Goal: Task Accomplishment & Management: Manage account settings

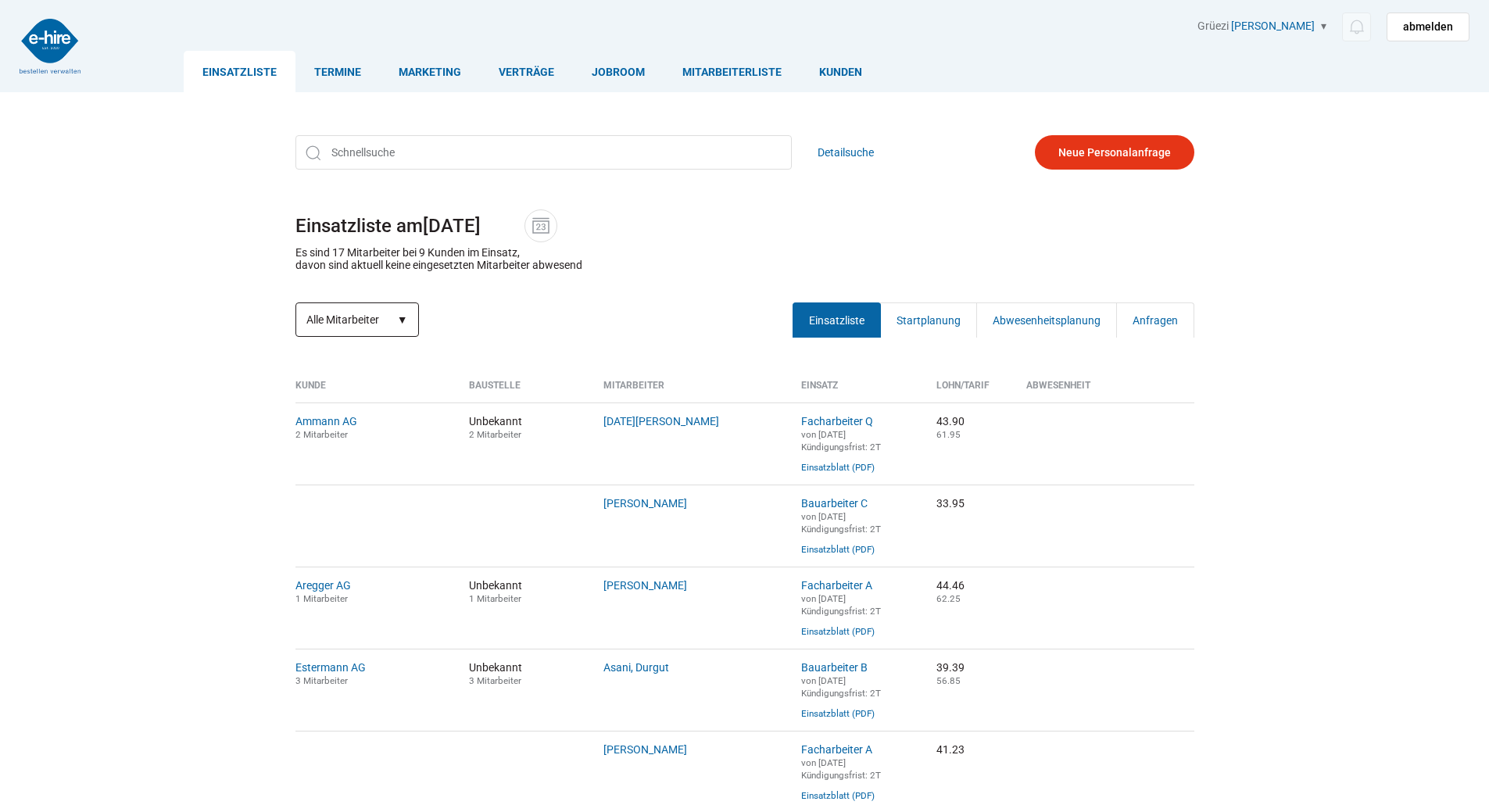
click at [362, 317] on select "Alle Mitarbeiter Neue Mitarbeiter" at bounding box center [357, 320] width 124 height 34
select select "?date=&filter=neu"
click at [295, 304] on select "Alle Mitarbeiter Neue Mitarbeiter" at bounding box center [357, 320] width 124 height 34
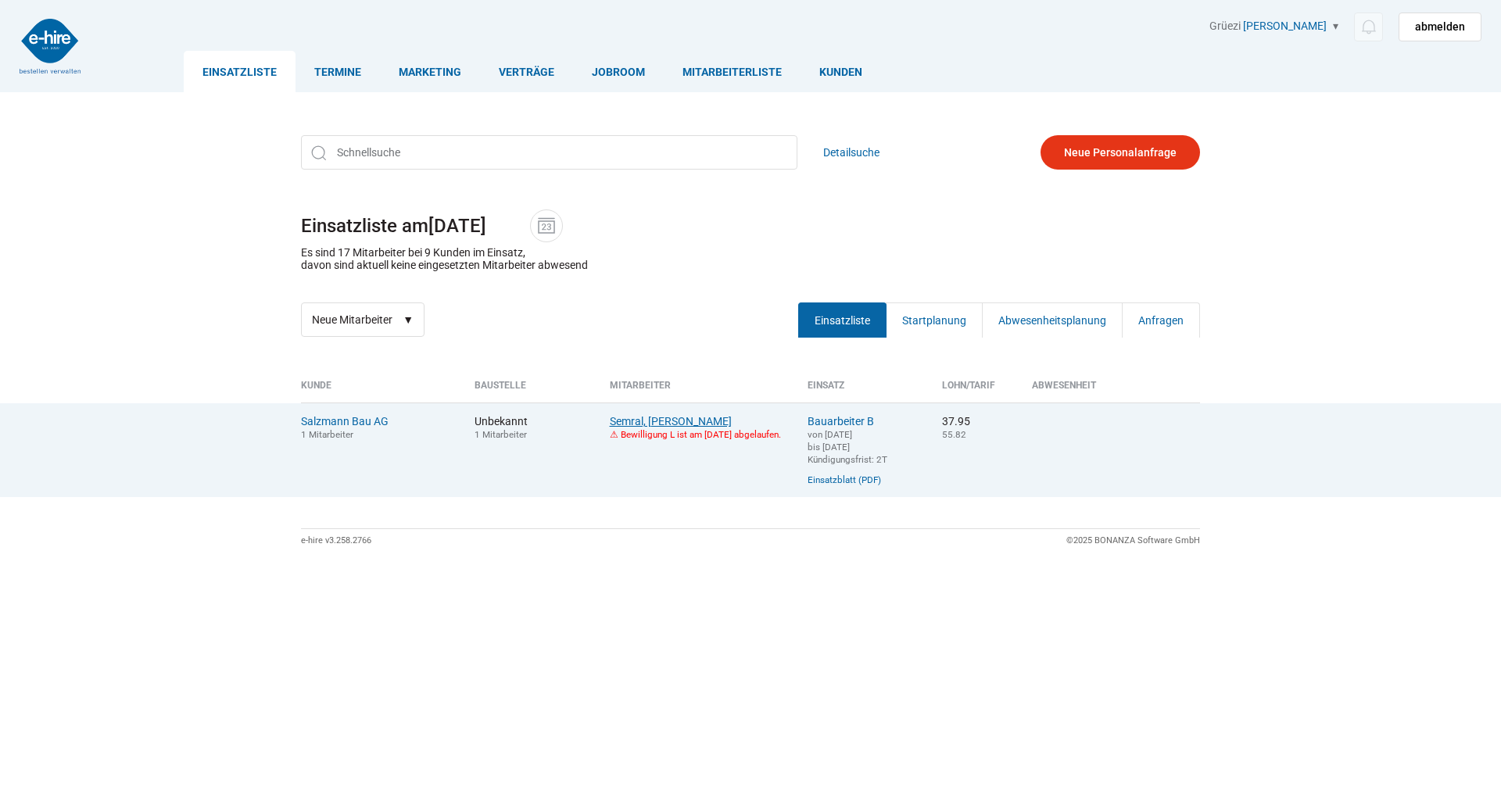
click at [627, 422] on link "Semral, Jerzy Robert" at bounding box center [670, 421] width 122 height 12
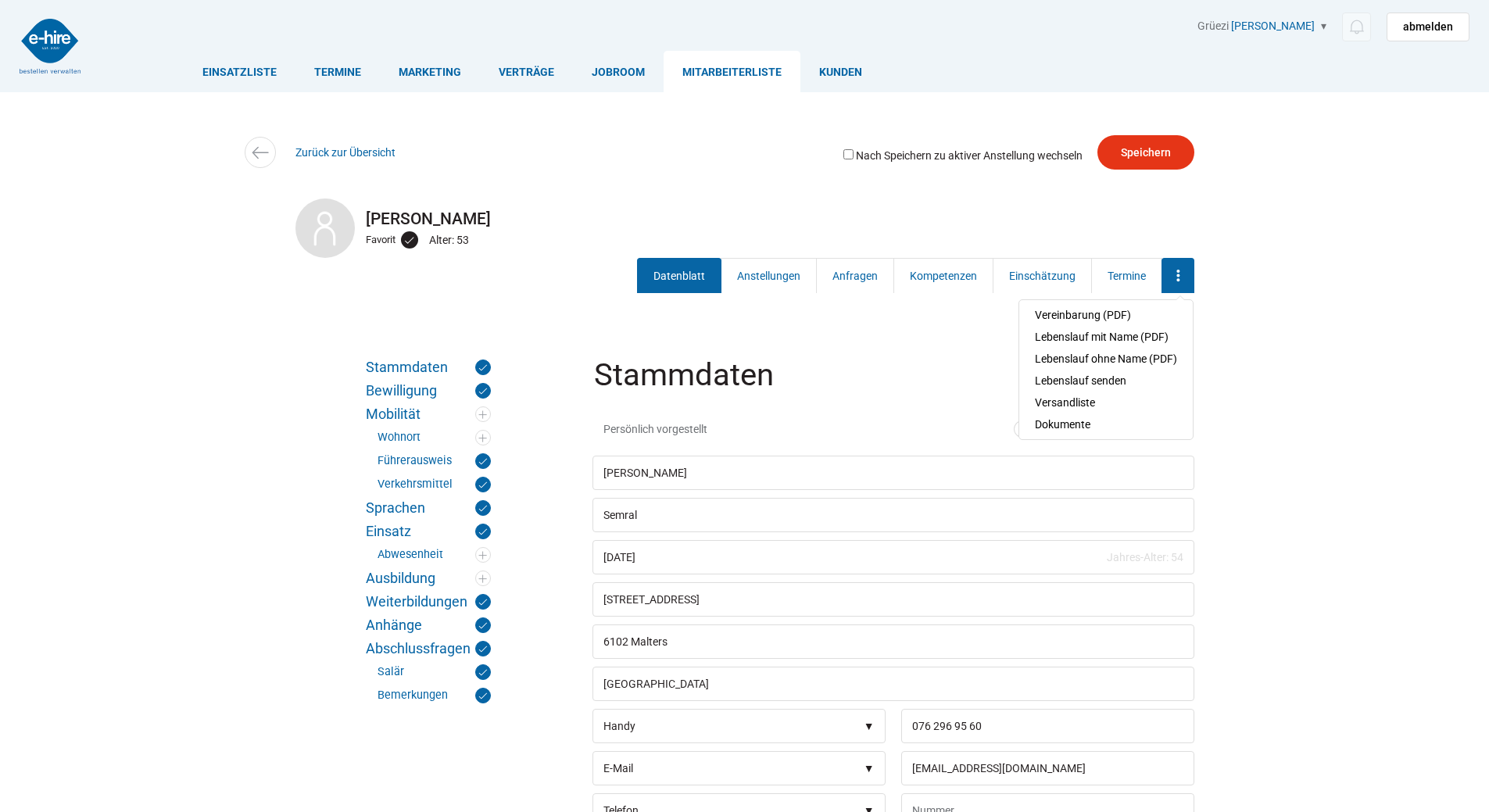
click at [1168, 274] on icon at bounding box center [1178, 276] width 24 height 19
click at [1070, 422] on link "Dokumente" at bounding box center [1106, 423] width 142 height 22
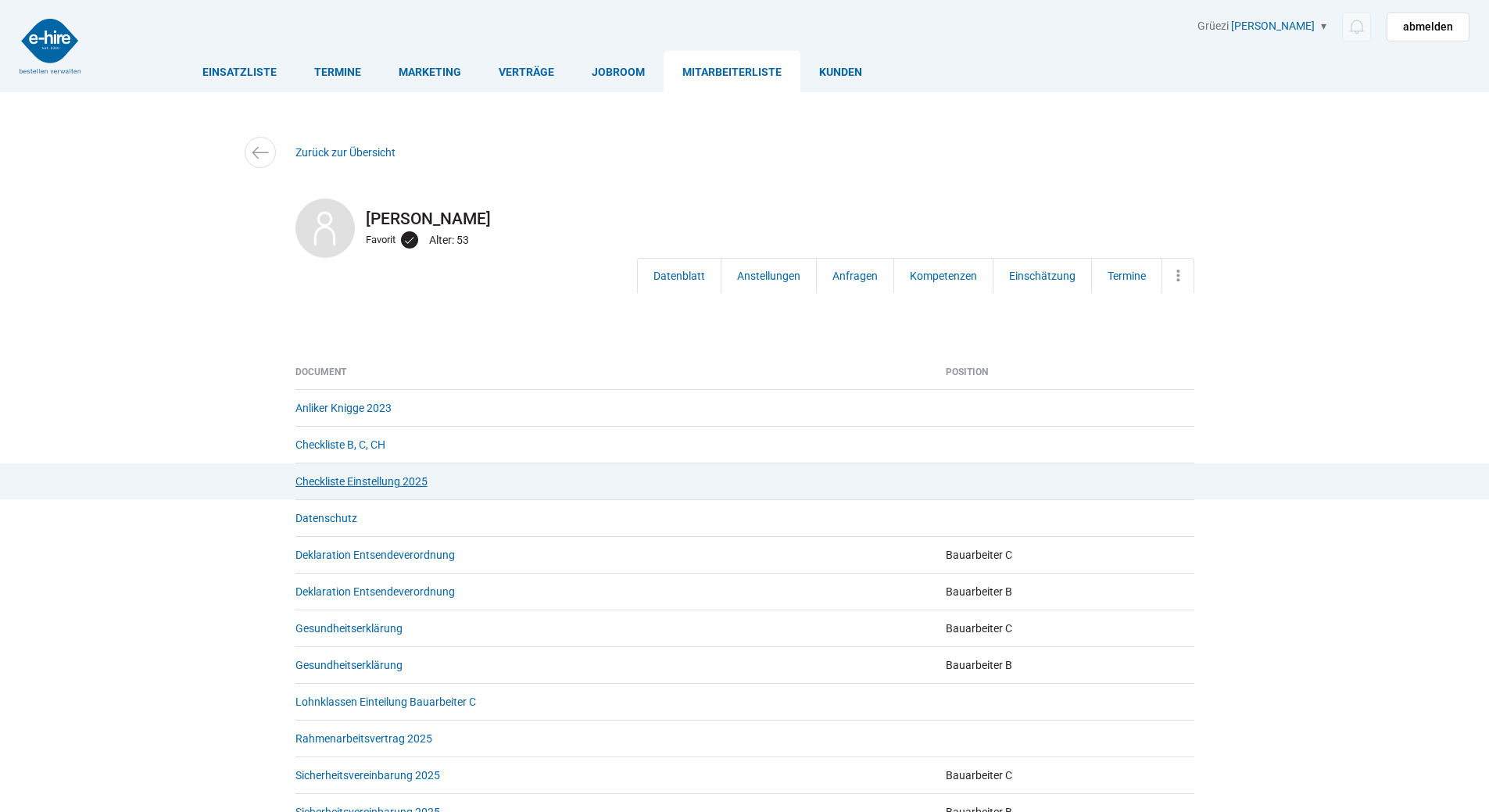
click at [360, 481] on link "Checkliste Einstellung 2025" at bounding box center [361, 481] width 132 height 12
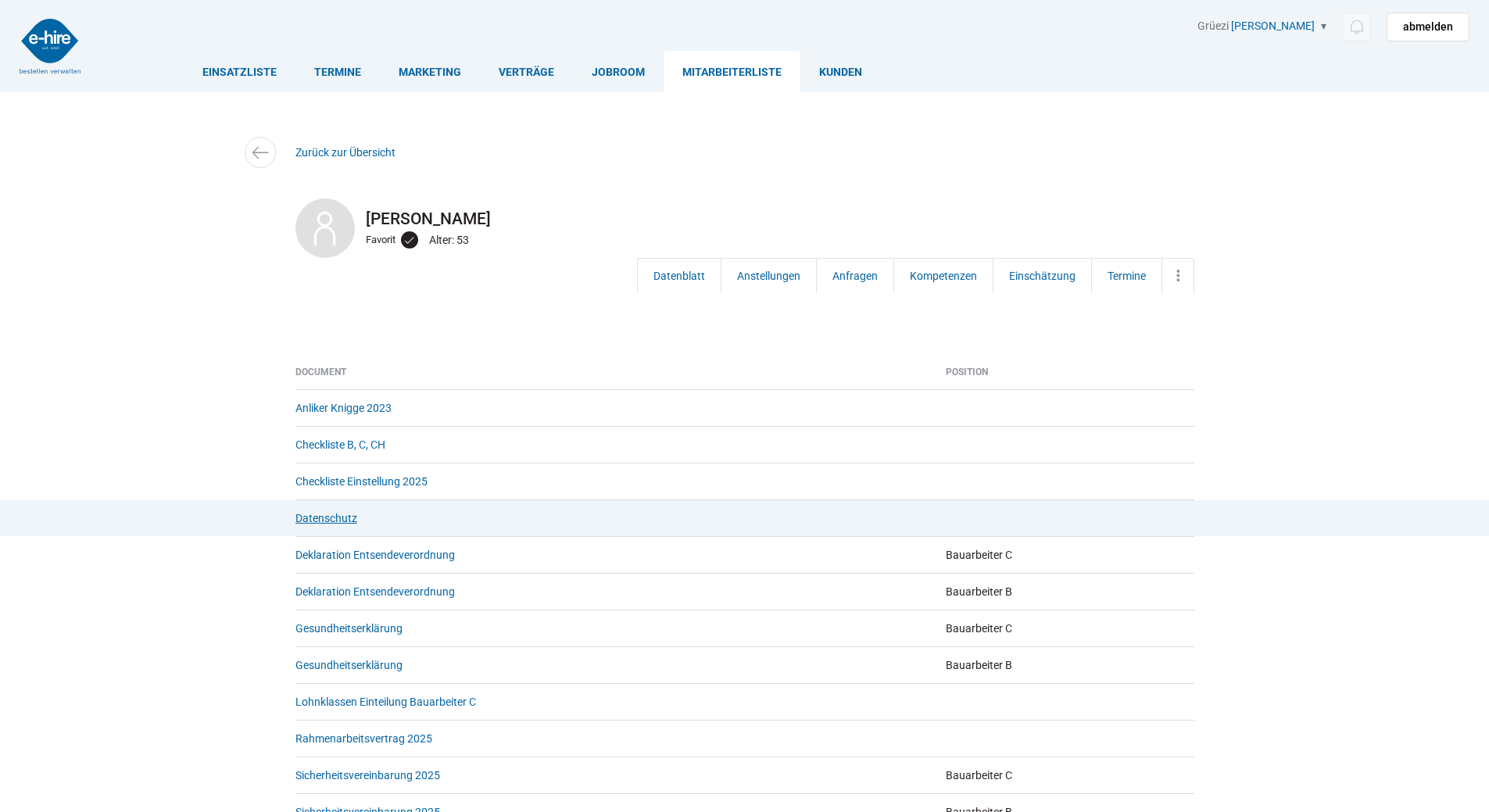
click at [328, 518] on link "Datenschutz" at bounding box center [326, 518] width 61 height 12
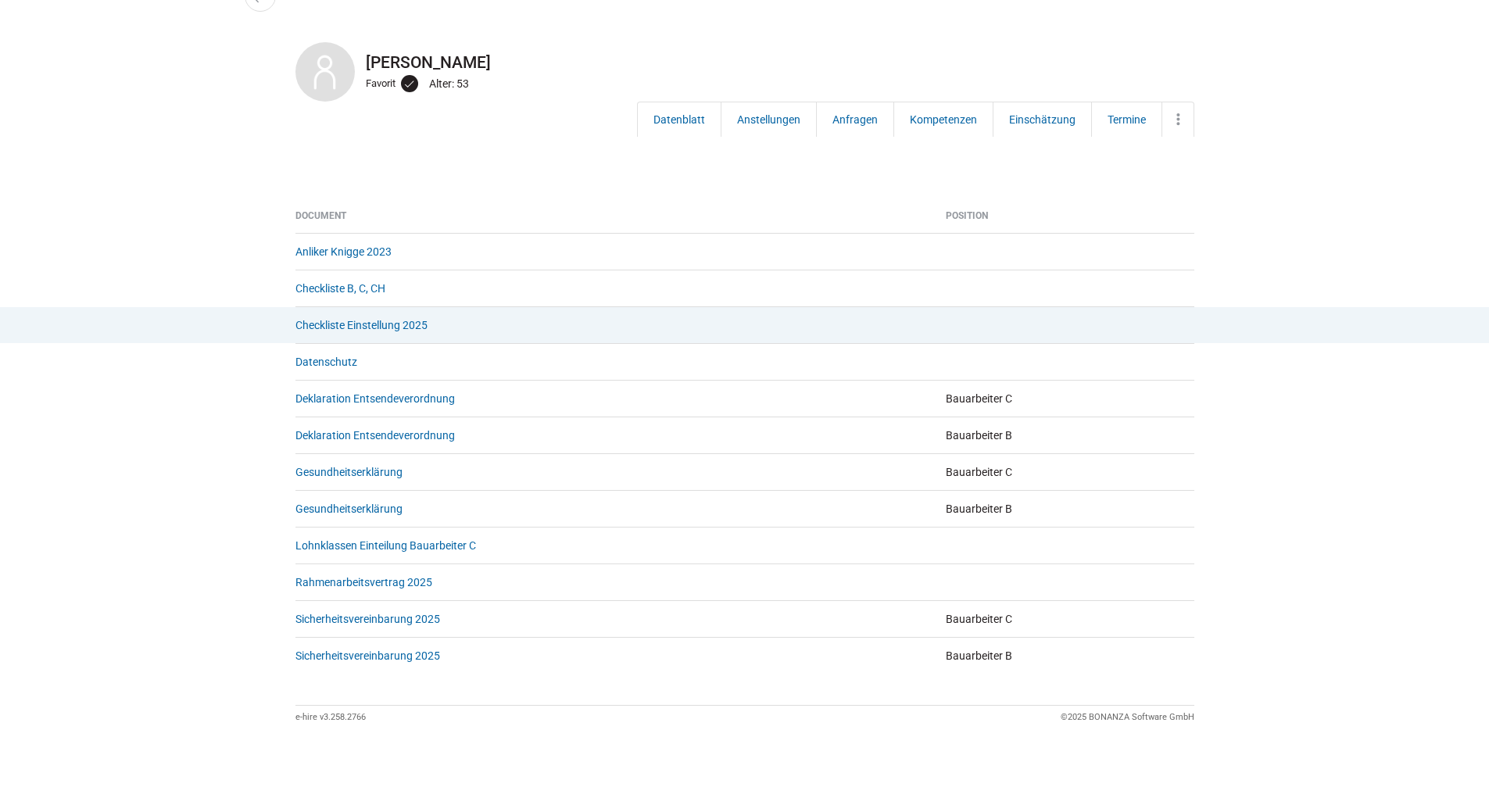
scroll to position [166, 0]
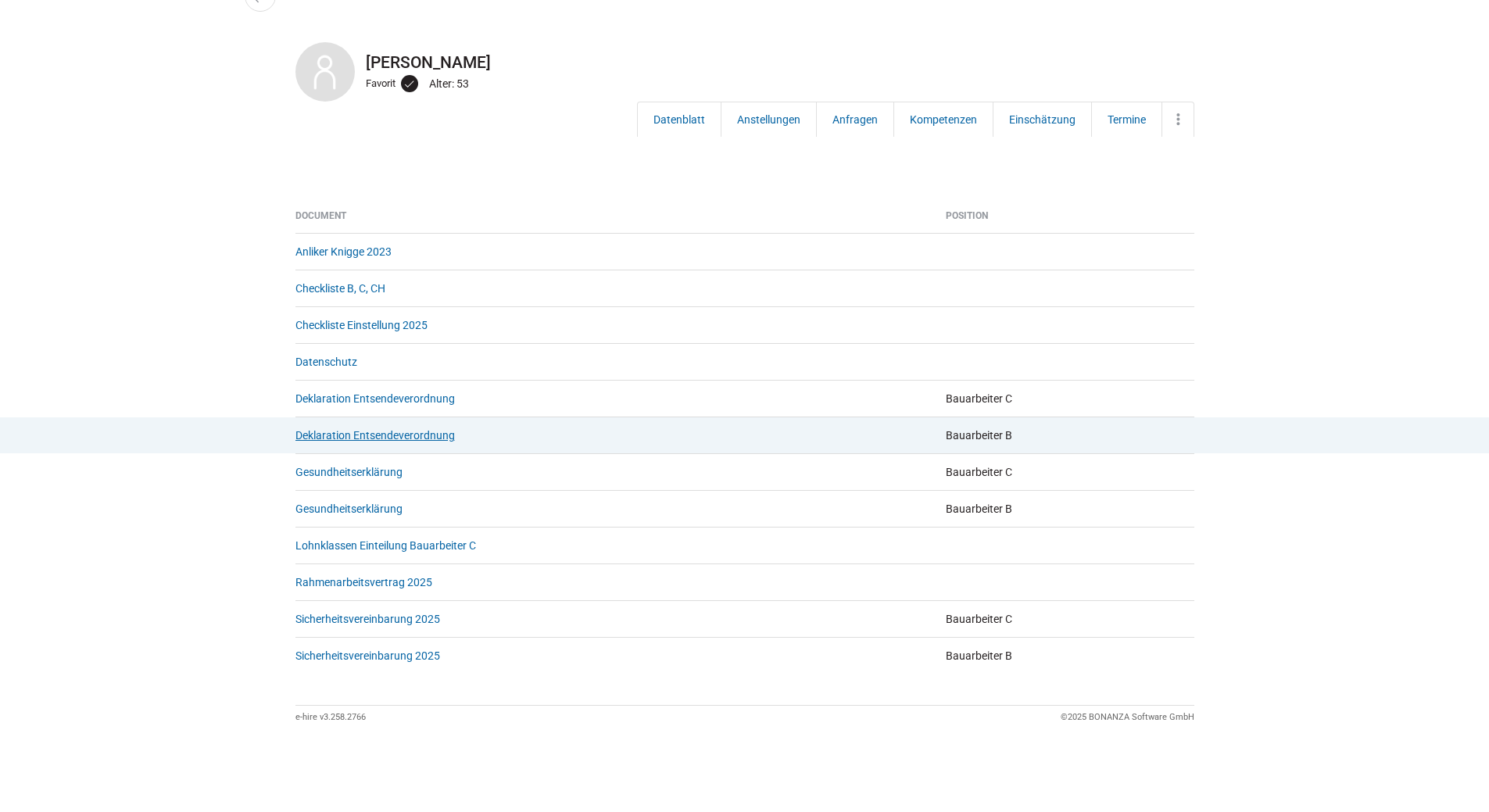
click at [380, 429] on link "Deklaration Entsendeverordnung" at bounding box center [375, 435] width 159 height 12
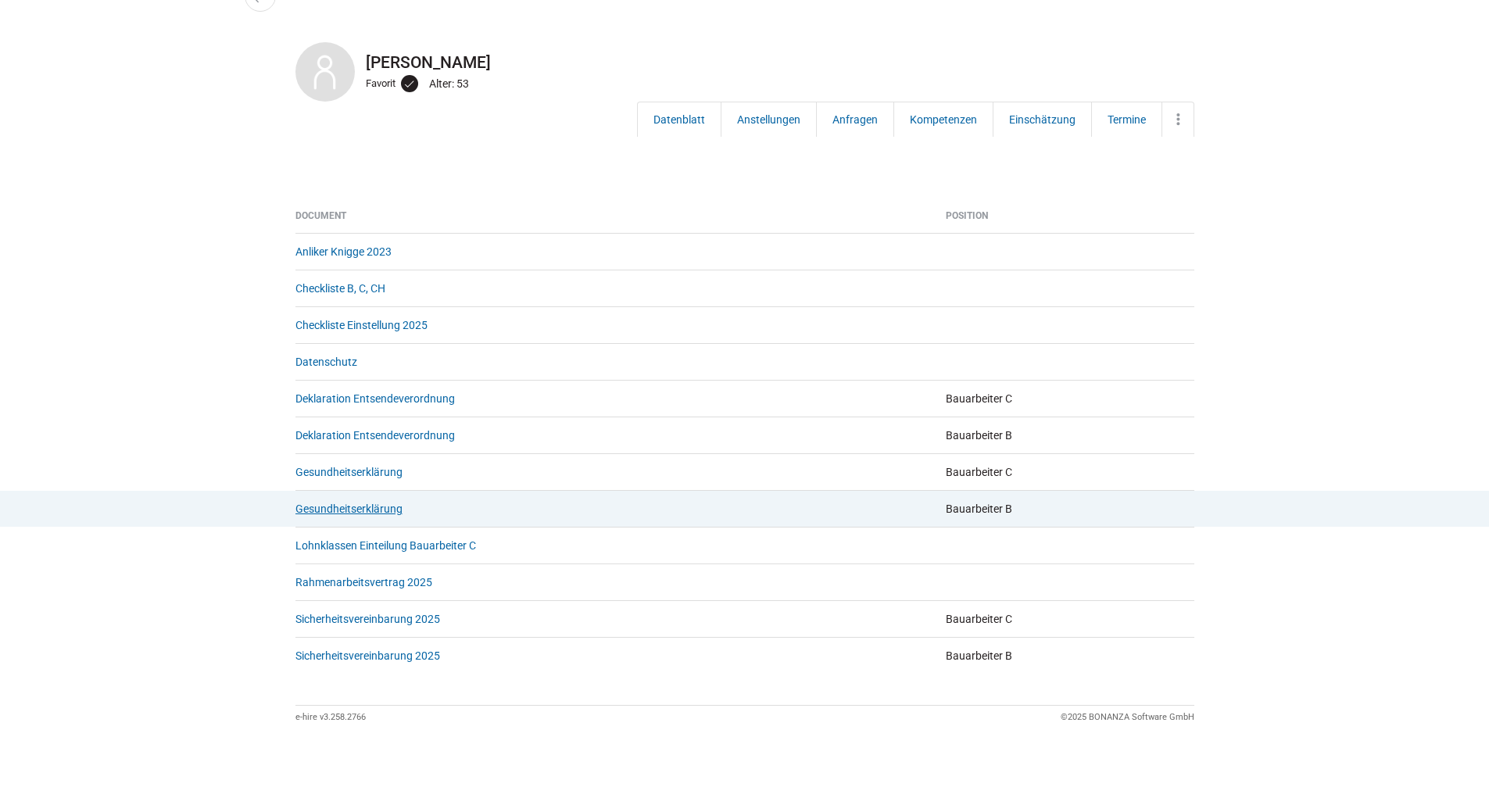
click at [345, 503] on link "Gesundheitserklärung" at bounding box center [349, 508] width 108 height 12
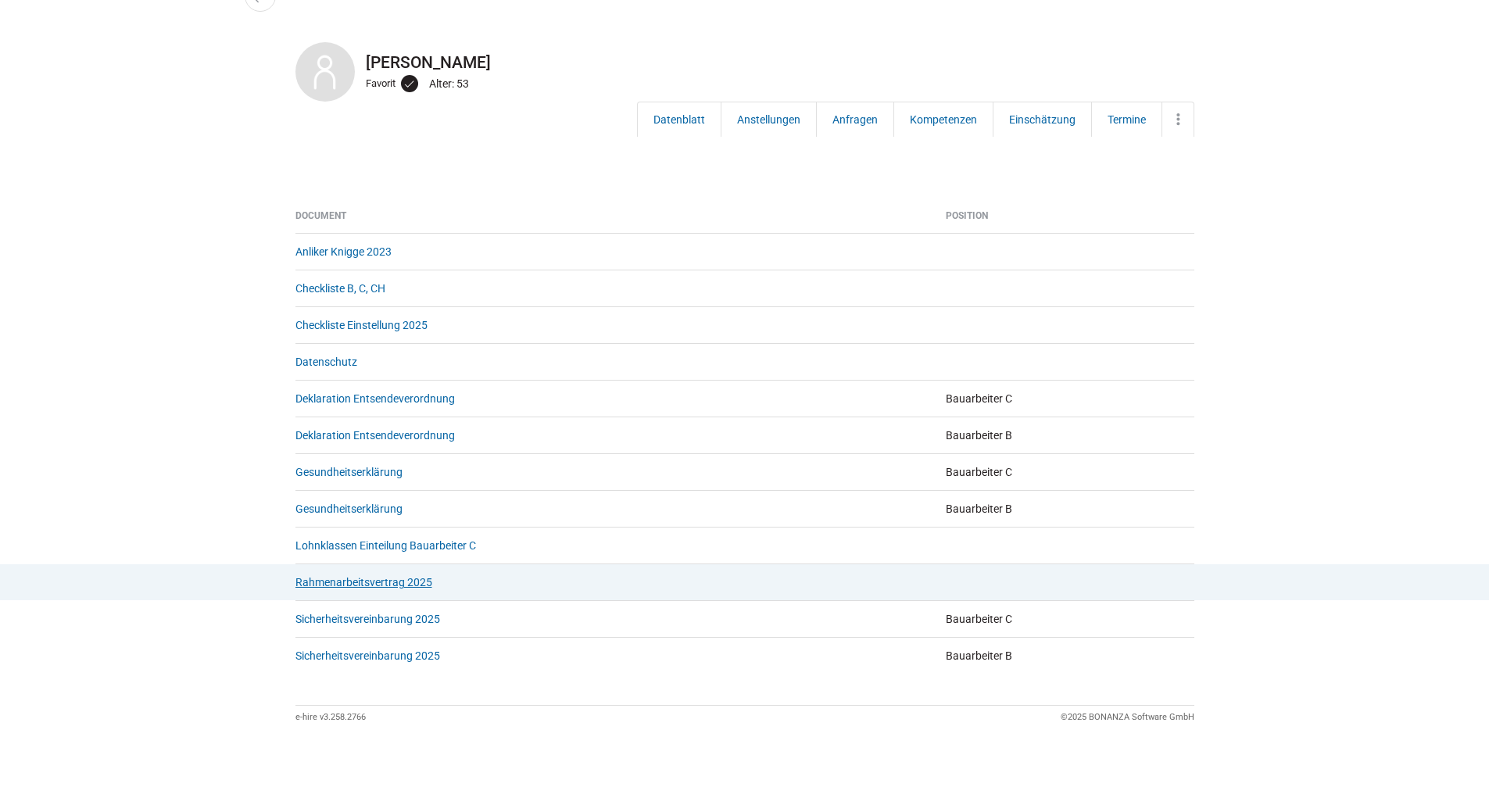
click at [344, 579] on link "Rahmenarbeitsvertrag 2025" at bounding box center [363, 582] width 137 height 12
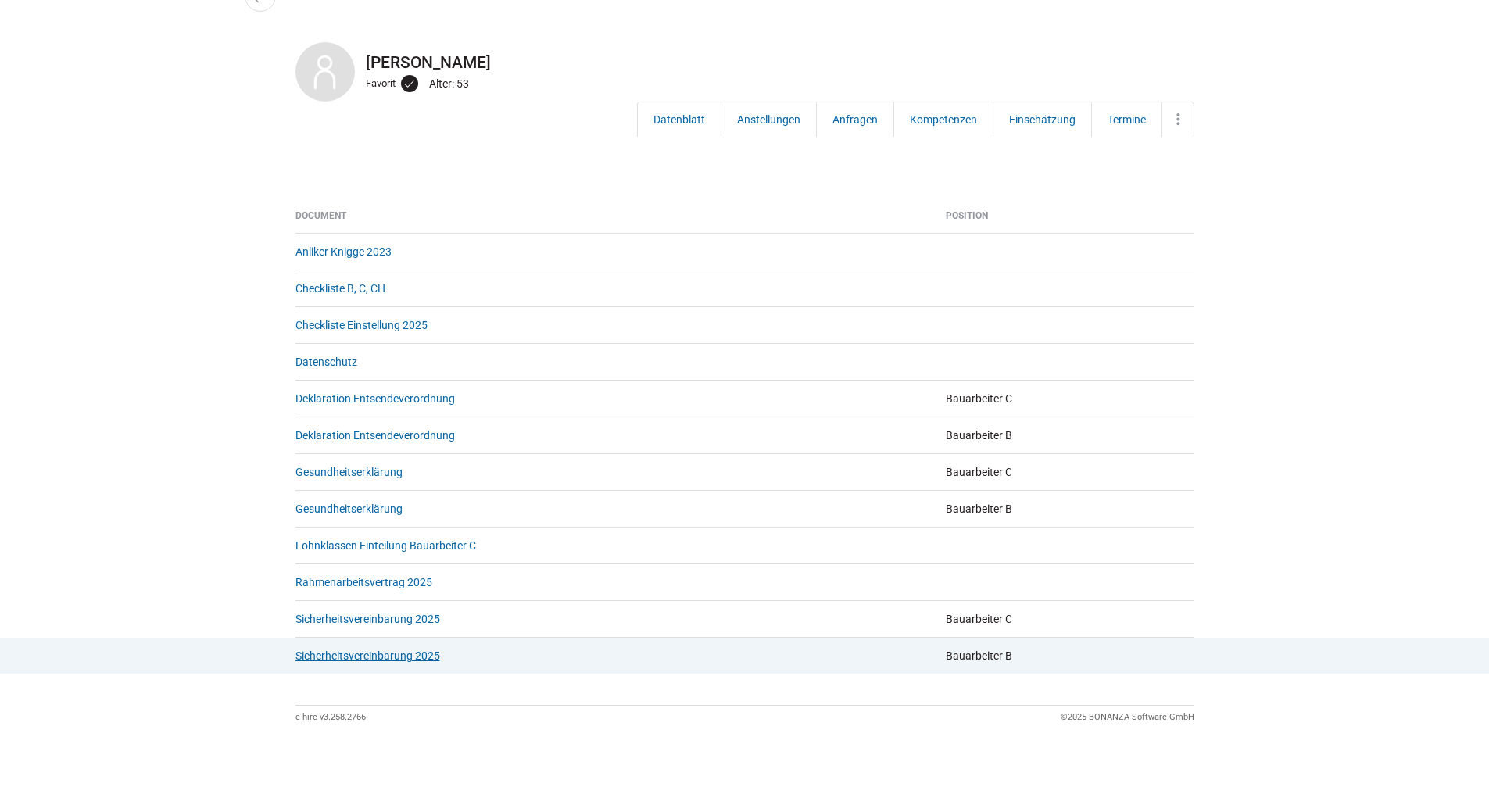
click at [333, 656] on link "Sicherheitsvereinbarung 2025" at bounding box center [367, 655] width 144 height 12
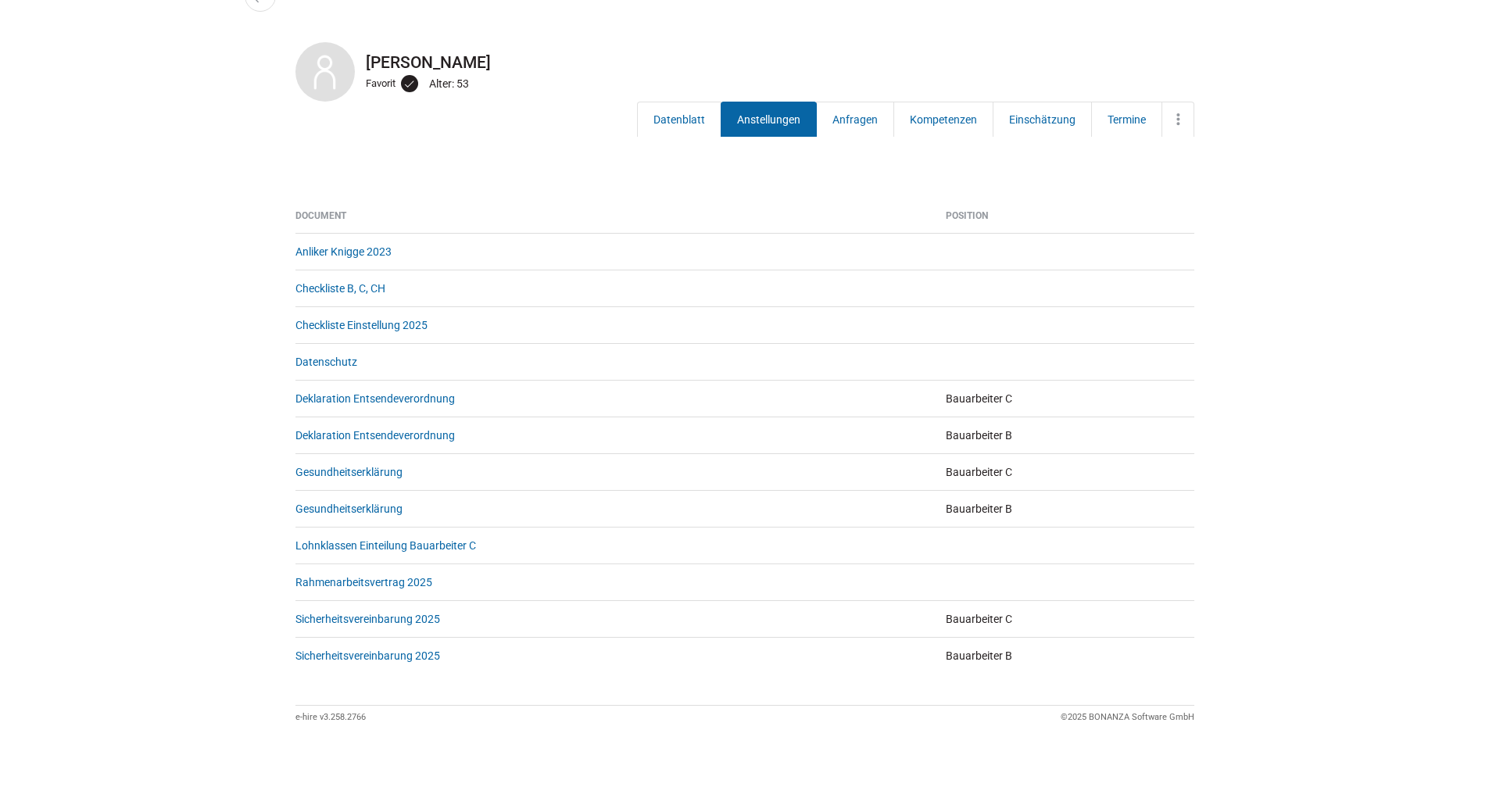
click at [766, 115] on link "Anstellungen" at bounding box center [769, 119] width 96 height 35
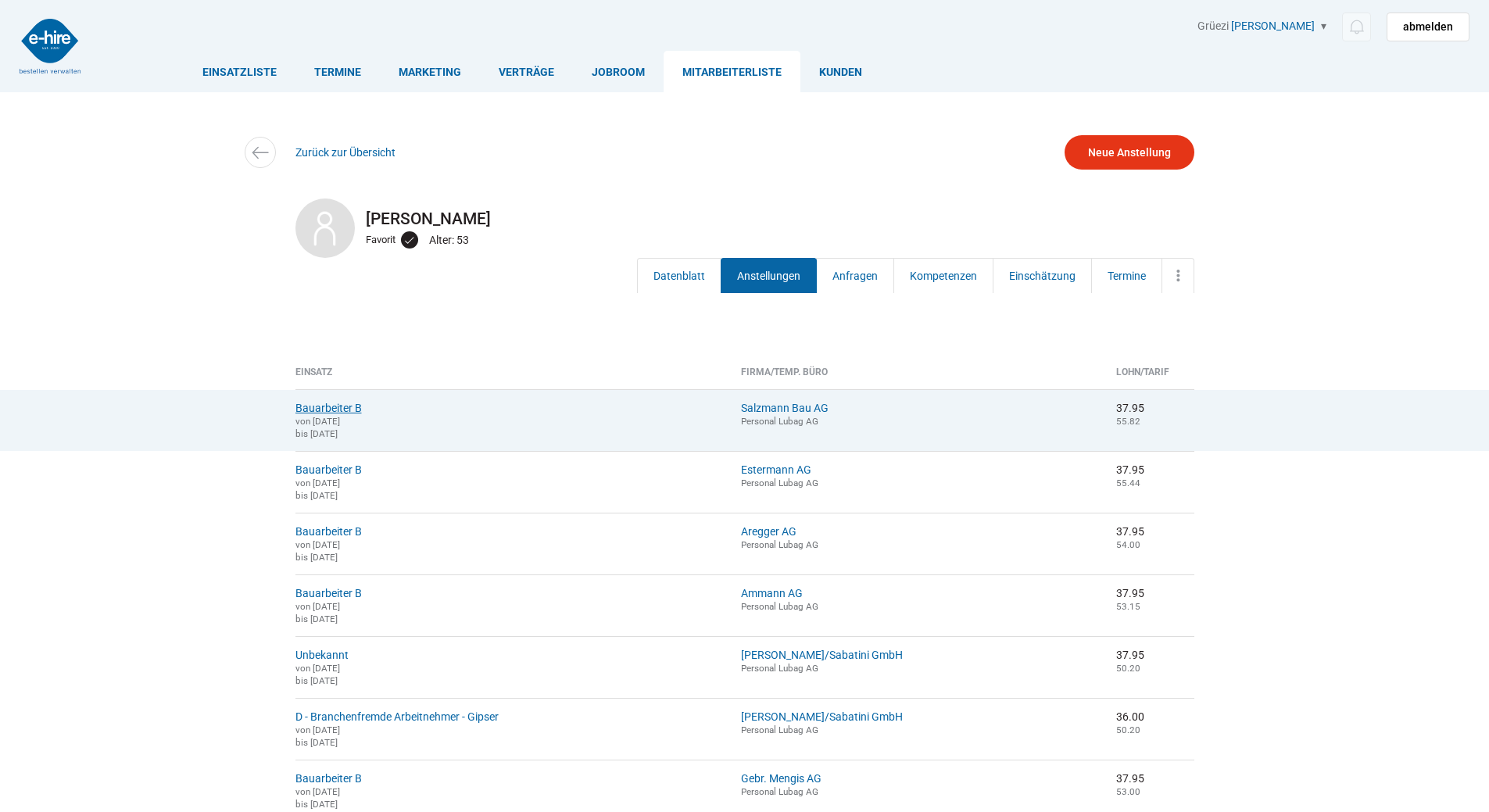
click at [330, 404] on link "Bauarbeiter B" at bounding box center [328, 407] width 66 height 12
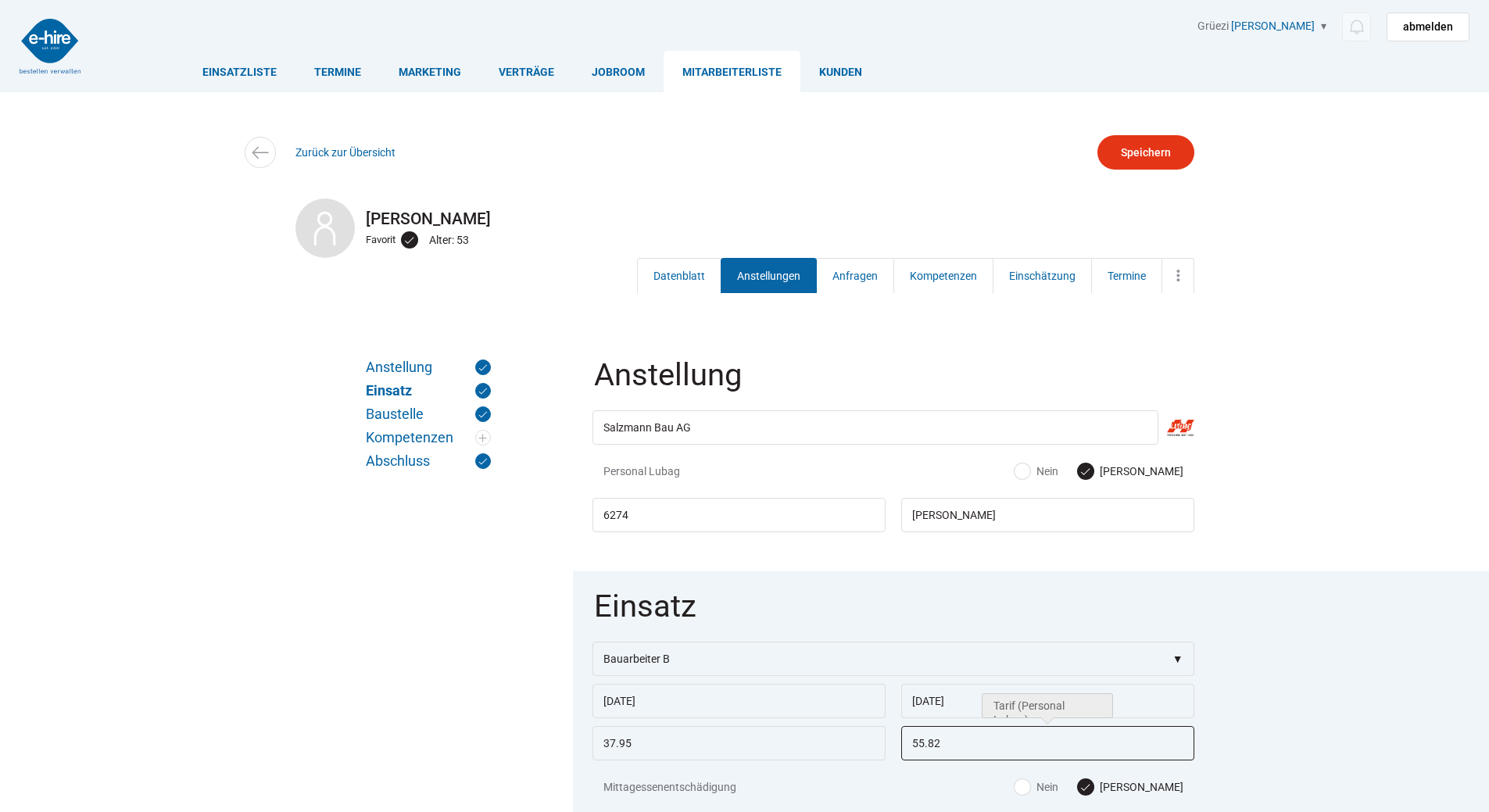
drag, startPoint x: 953, startPoint y: 756, endPoint x: 860, endPoint y: 737, distance: 94.9
click at [860, 684] on div "37.95 55.82" at bounding box center [894, 684] width 602 height 0
type input "56.35"
click at [1157, 143] on input "Speichern" at bounding box center [1146, 152] width 97 height 34
